Goal: Task Accomplishment & Management: Use online tool/utility

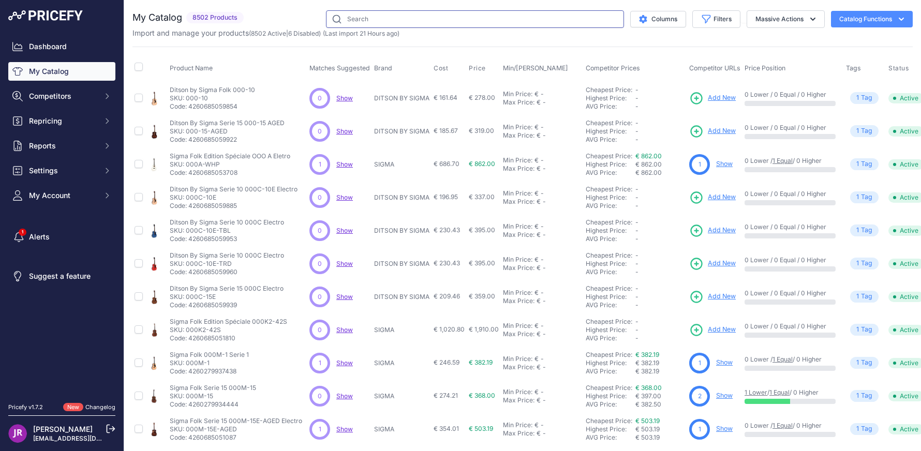
click at [343, 16] on input "text" at bounding box center [475, 19] width 298 height 18
type input "arc26cba"
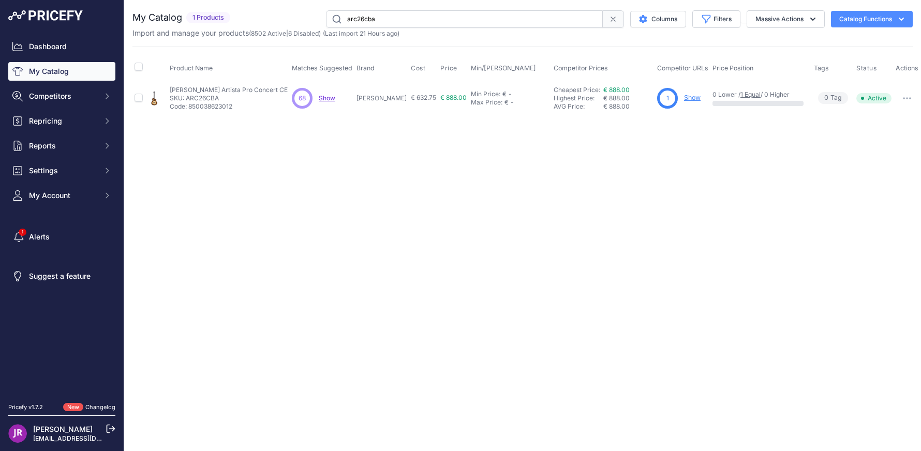
click at [691, 97] on link "Show" at bounding box center [692, 98] width 17 height 8
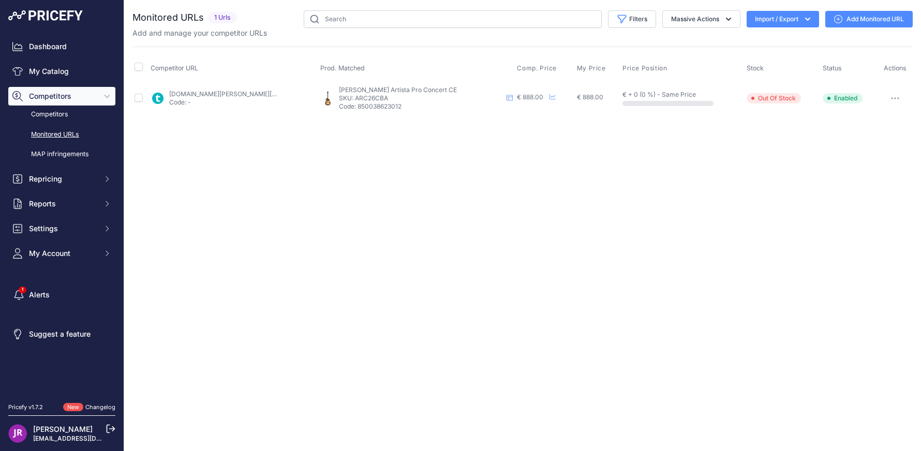
click at [882, 21] on link "Add Monitored URL" at bounding box center [868, 19] width 87 height 17
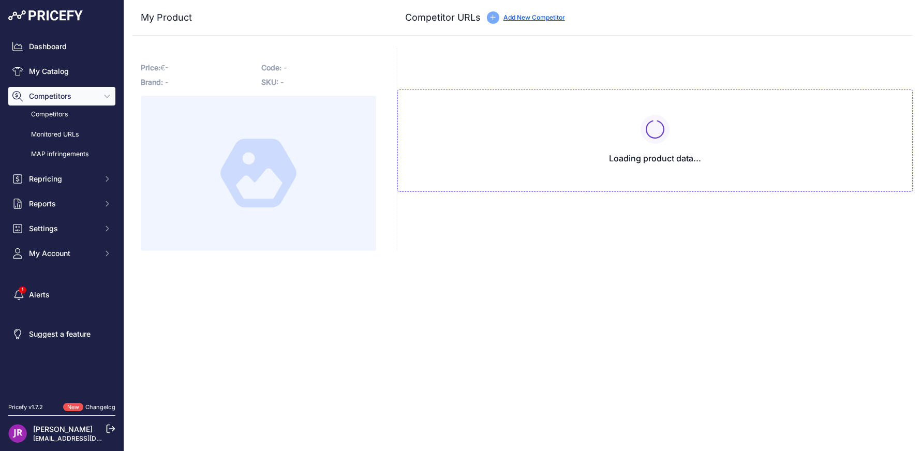
type input "[DOMAIN_NAME][URL]"
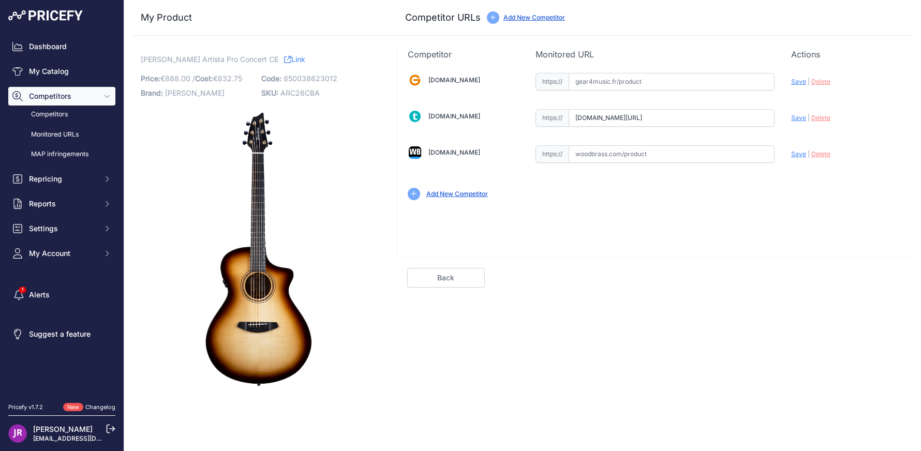
scroll to position [0, 60]
drag, startPoint x: 576, startPoint y: 115, endPoint x: 727, endPoint y: 116, distance: 150.6
click at [819, 121] on div "Gear4music.fr Valid Invalid" at bounding box center [654, 136] width 515 height 150
click at [43, 67] on link "My Catalog" at bounding box center [61, 71] width 107 height 19
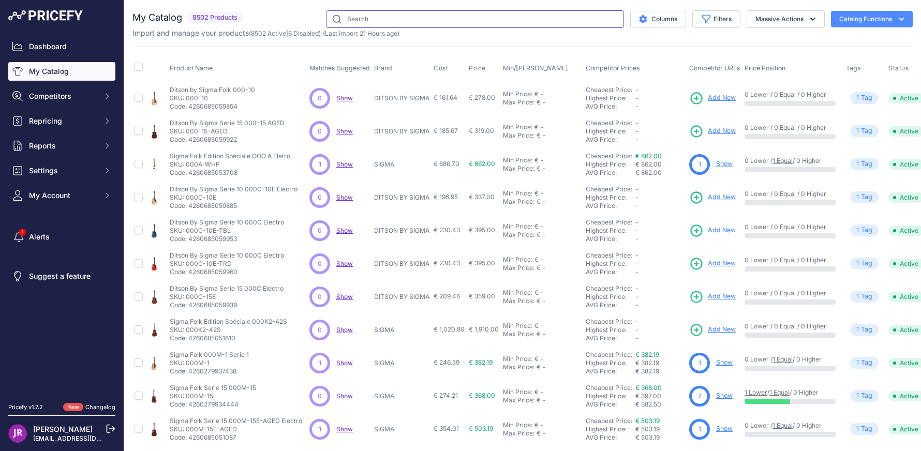
click at [343, 23] on input "text" at bounding box center [475, 19] width 298 height 18
type input "aro26cba"
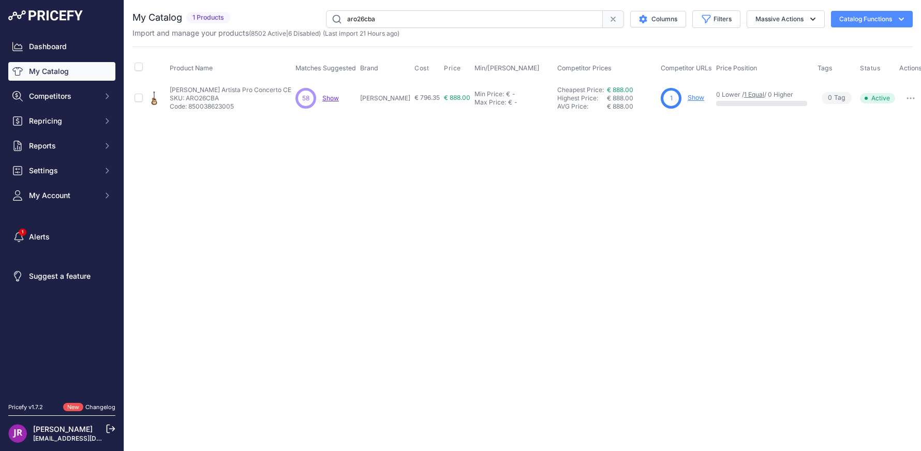
click at [688, 96] on link "Show" at bounding box center [696, 98] width 17 height 8
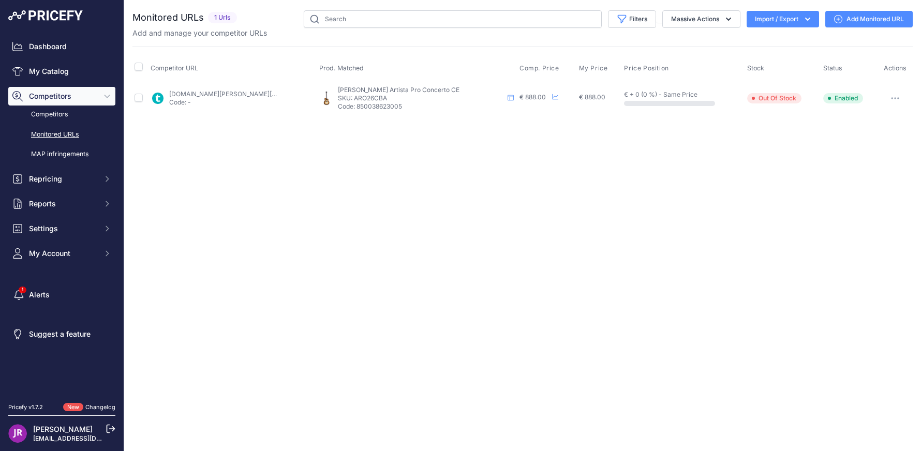
click at [880, 18] on link "Add Monitored URL" at bounding box center [868, 19] width 87 height 17
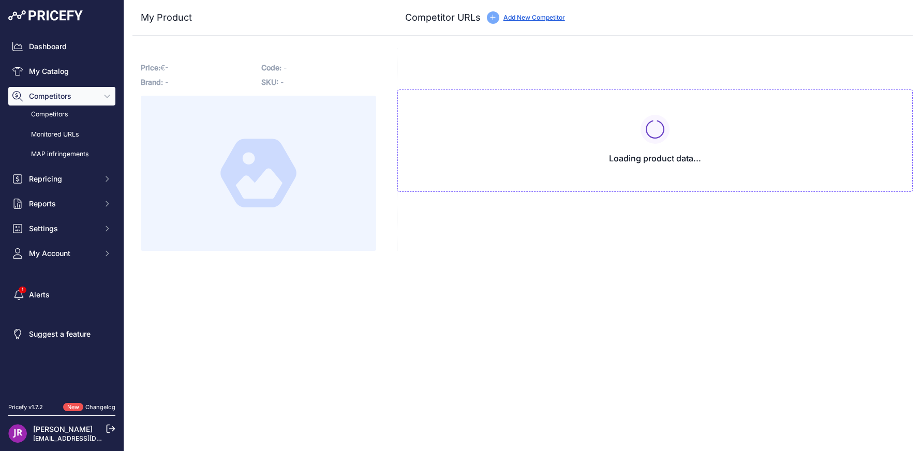
type input "[DOMAIN_NAME][URL]"
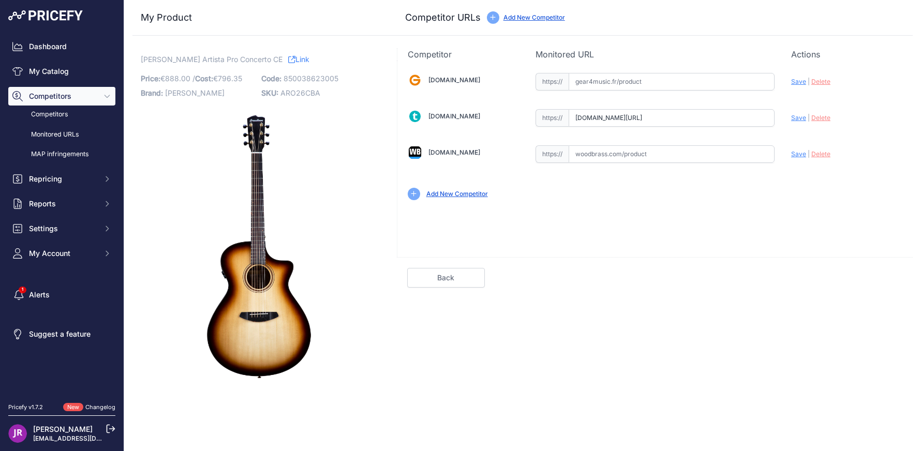
scroll to position [0, 60]
drag, startPoint x: 575, startPoint y: 117, endPoint x: 823, endPoint y: 118, distance: 247.9
click at [823, 118] on div "Gear4music.fr Valid Invalid" at bounding box center [654, 136] width 515 height 150
click at [819, 119] on span "Delete" at bounding box center [820, 118] width 19 height 8
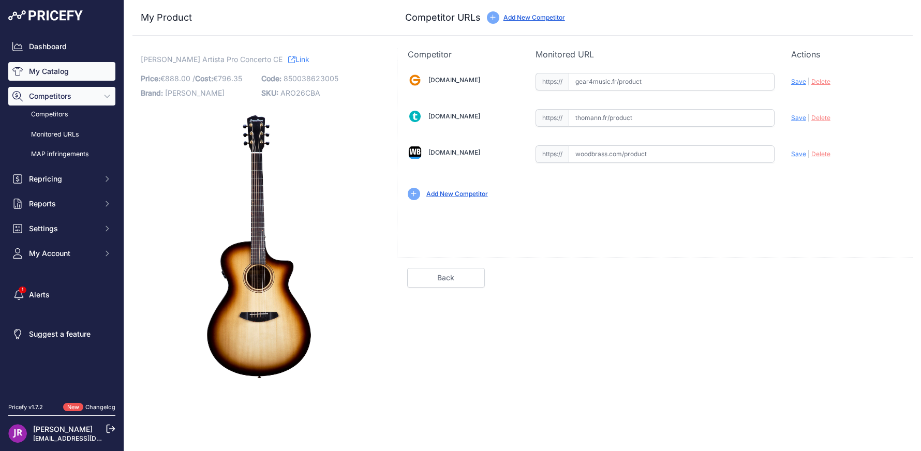
click at [57, 69] on link "My Catalog" at bounding box center [61, 71] width 107 height 19
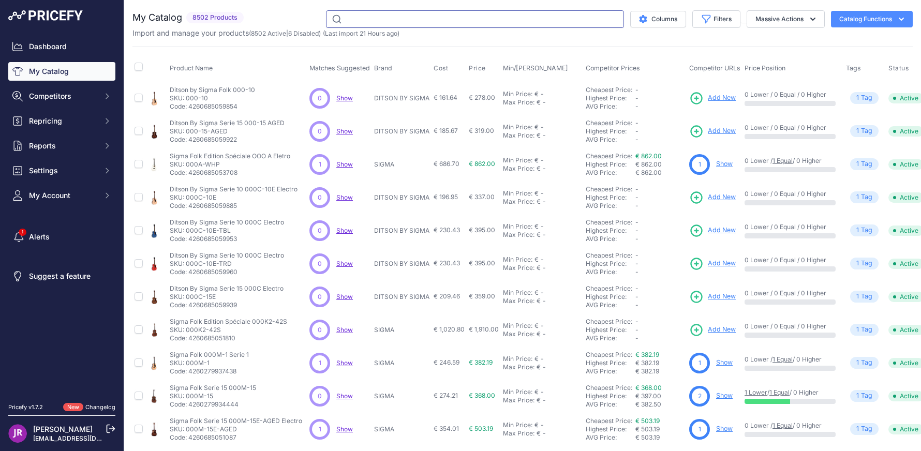
click at [361, 22] on input "text" at bounding box center [475, 19] width 298 height 18
type input "arc26cba"
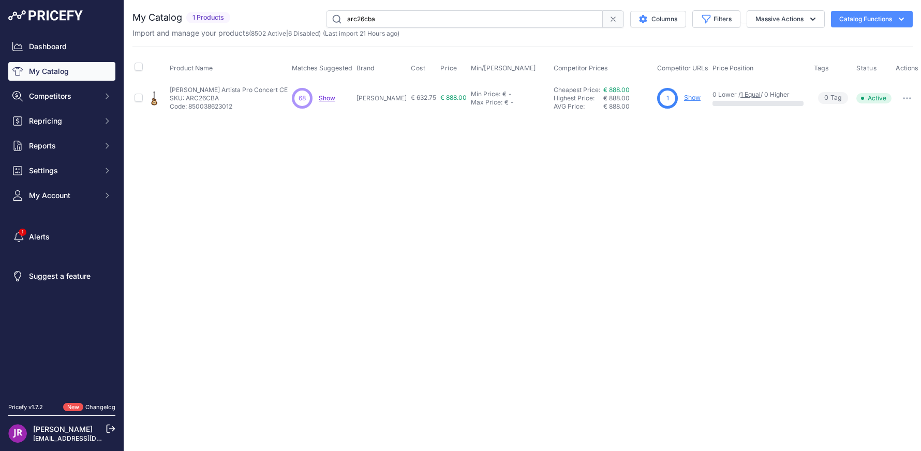
click at [687, 98] on link "Show" at bounding box center [692, 98] width 17 height 8
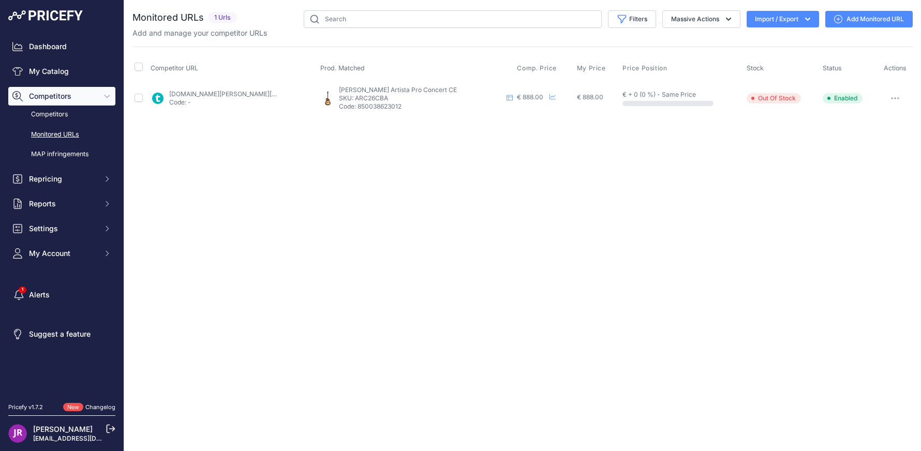
click at [882, 17] on link "Add Monitored URL" at bounding box center [868, 19] width 87 height 17
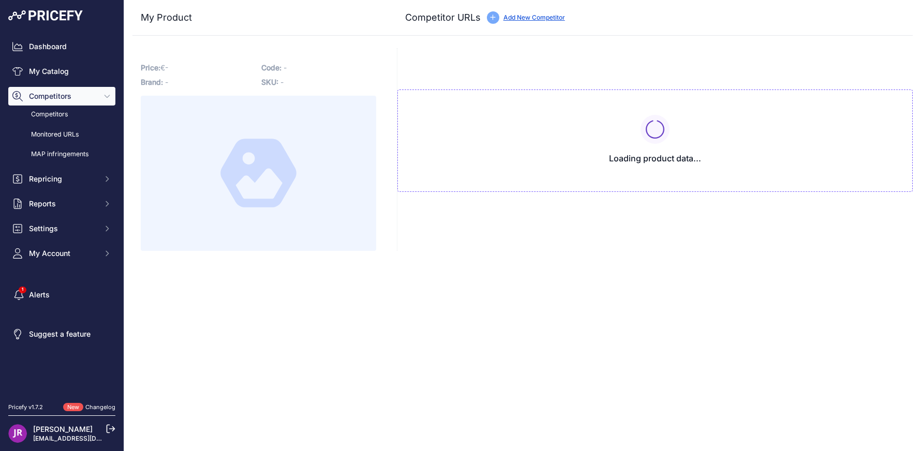
type input "www.thomann.fr/breedlove_artista_pro_concert_ce_ba.htm?prirule_jdsnikfkfjsd=9365"
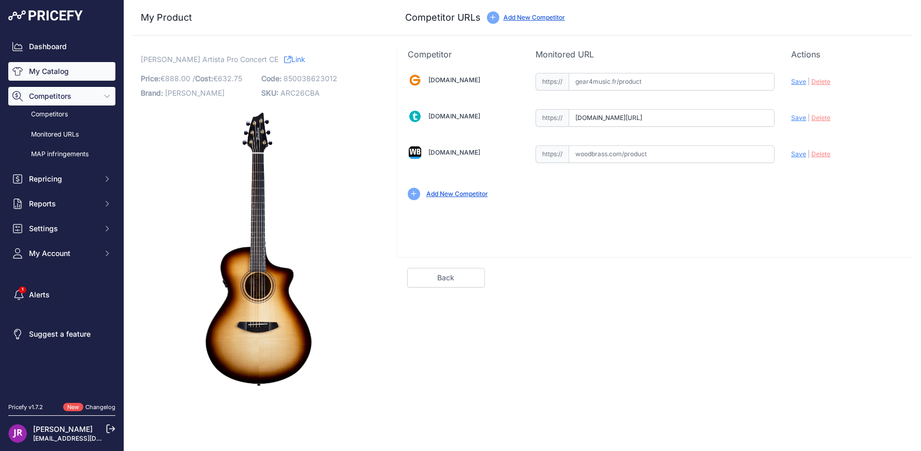
click at [48, 73] on link "My Catalog" at bounding box center [61, 71] width 107 height 19
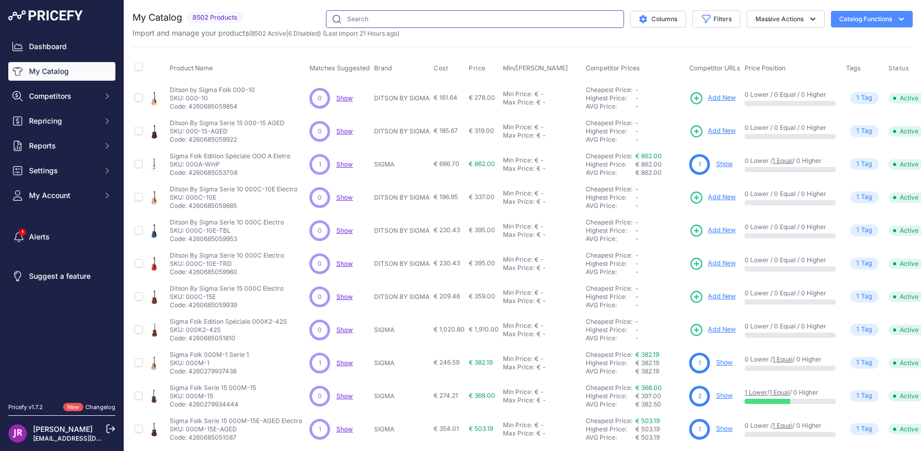
click at [344, 19] on input "text" at bounding box center [475, 19] width 298 height 18
type input "b8sb"
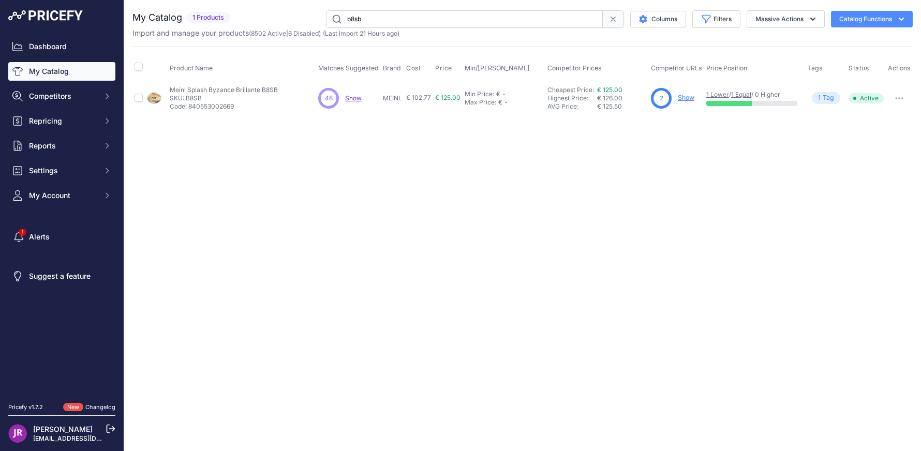
click at [687, 99] on link "Show" at bounding box center [686, 98] width 17 height 8
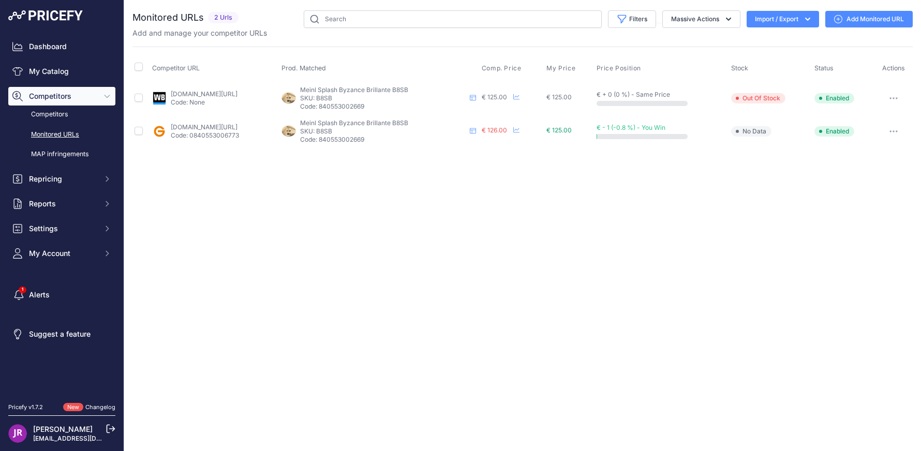
click at [866, 19] on link "Add Monitored URL" at bounding box center [868, 19] width 87 height 17
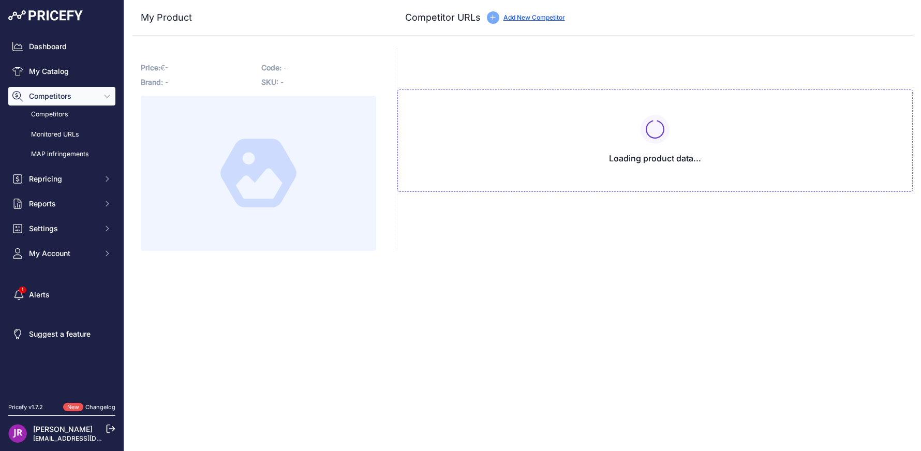
type input "[DOMAIN_NAME][URL]"
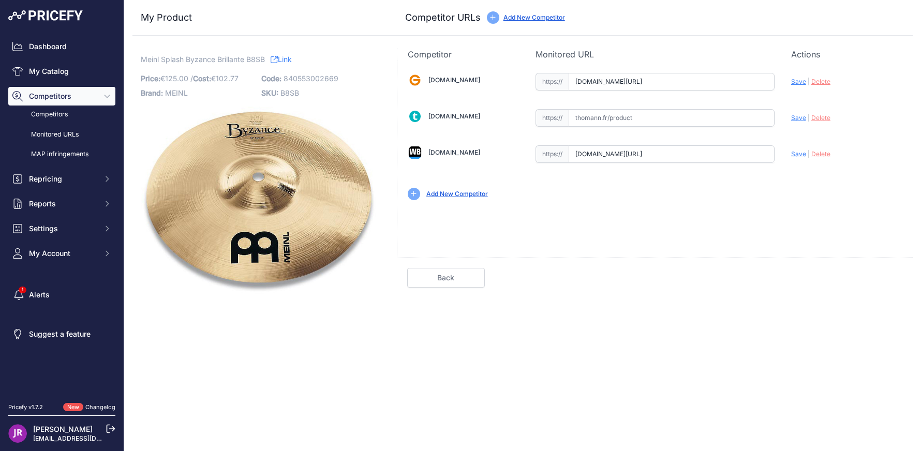
scroll to position [0, 140]
drag, startPoint x: 576, startPoint y: 79, endPoint x: 768, endPoint y: 83, distance: 192.5
click at [824, 88] on div "Gear4music.fr Valid Invalid" at bounding box center [654, 136] width 515 height 150
click at [821, 82] on span "Delete" at bounding box center [820, 82] width 19 height 8
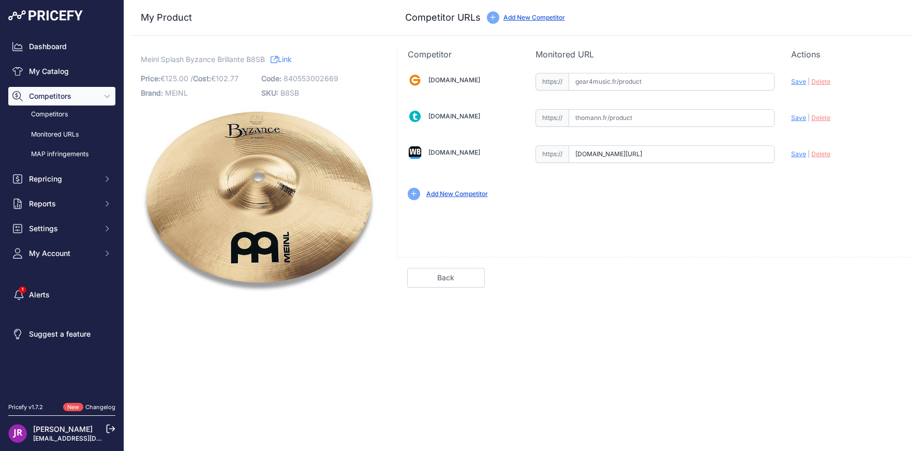
click at [607, 85] on input "text" at bounding box center [672, 82] width 206 height 18
paste input "https://www.gear4music.fr/fr/Batterie-and-Percussion/Meinl-Byzance-Brilliant-Sp…"
type input "www.gear4music.fr/fr/Batterie-and-Percussion/Meinl-Byzance-Brilliant-Splash-8/L…"
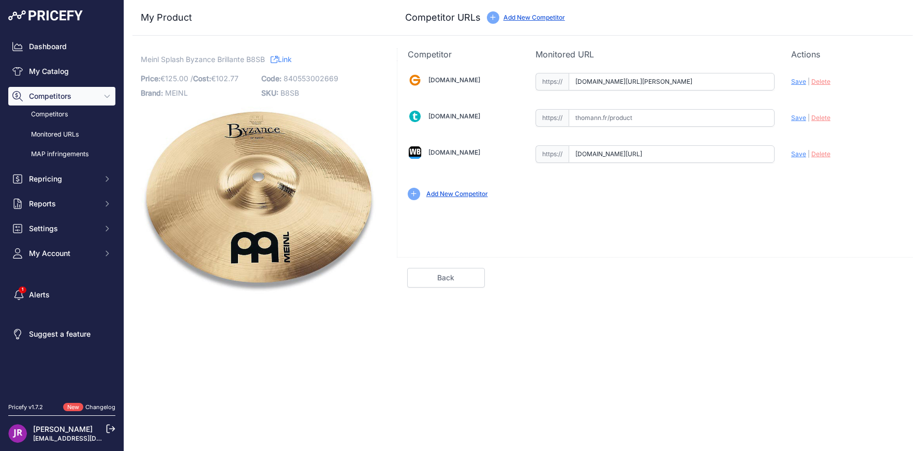
drag, startPoint x: 576, startPoint y: 152, endPoint x: 745, endPoint y: 154, distance: 168.7
click at [783, 154] on div "Gear4music.fr Valid Invalid" at bounding box center [654, 136] width 515 height 150
drag, startPoint x: 574, startPoint y: 153, endPoint x: 801, endPoint y: 154, distance: 226.7
click at [801, 154] on div "Gear4music.fr Valid Invalid" at bounding box center [654, 136] width 515 height 150
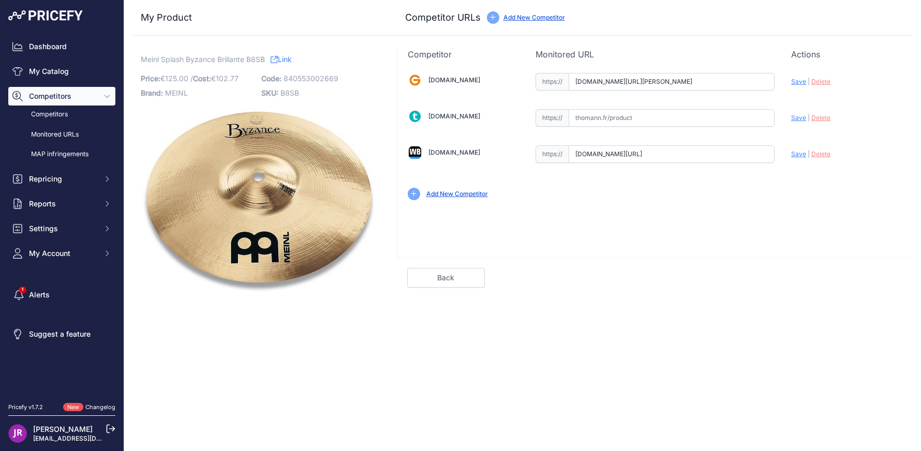
click at [821, 156] on span "Delete" at bounding box center [820, 154] width 19 height 8
click at [604, 153] on input "text" at bounding box center [672, 154] width 206 height 18
paste input "https://www.woodbrass.com/splashs-meinl-splash-byzance-8-p230413.html?queryID=7…"
click at [797, 154] on span "Save" at bounding box center [798, 154] width 15 height 8
type input "https://www.woodbrass.com/splashs-meinl-splash-byzance-8-p230413.html?queryID=7…"
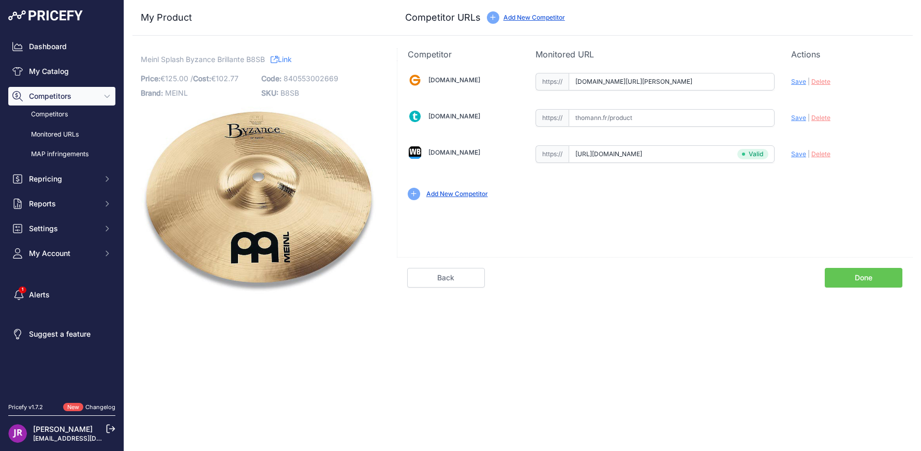
click at [858, 298] on div "Competitor URL added. It will be now analyzed and available in the Monitored UR…" at bounding box center [522, 225] width 797 height 451
click at [862, 277] on link "Done" at bounding box center [864, 278] width 78 height 20
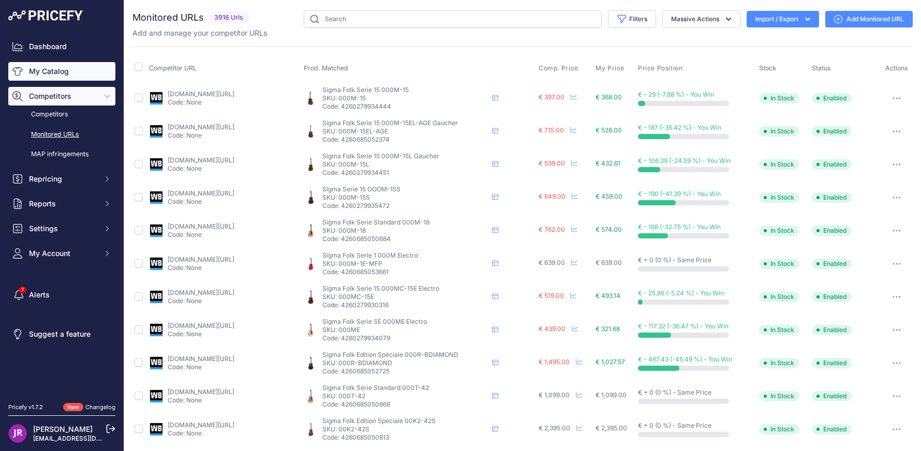
click at [56, 69] on link "My Catalog" at bounding box center [61, 71] width 107 height 19
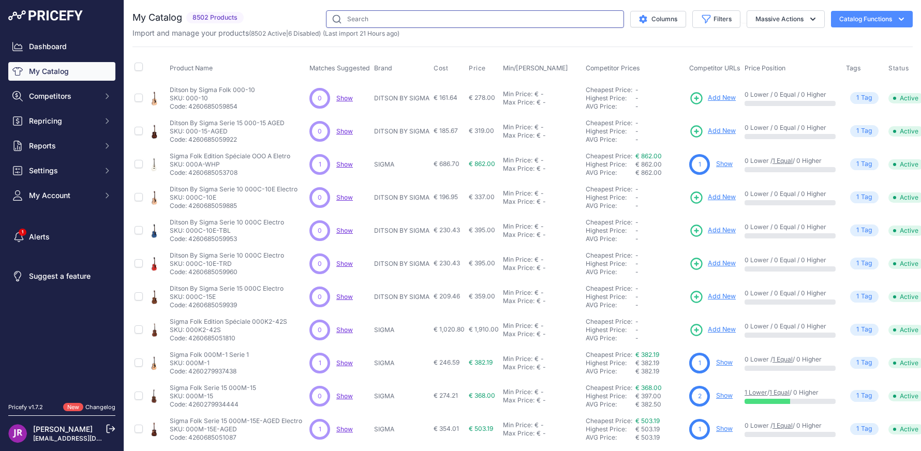
click at [351, 17] on input "text" at bounding box center [475, 19] width 298 height 18
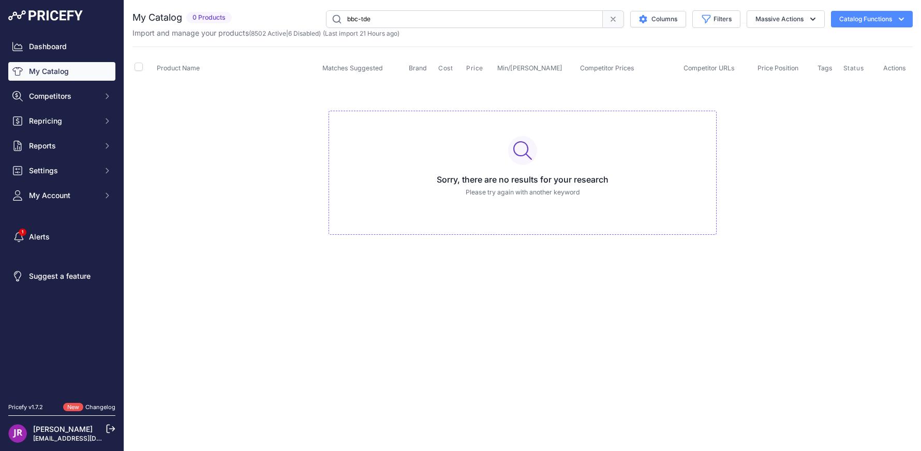
click at [350, 18] on input "bbc-tde" at bounding box center [464, 19] width 277 height 18
click at [379, 25] on input "bcc-tde" at bounding box center [464, 19] width 277 height 18
type input "bcc-tde"
